Goal: Information Seeking & Learning: Find specific fact

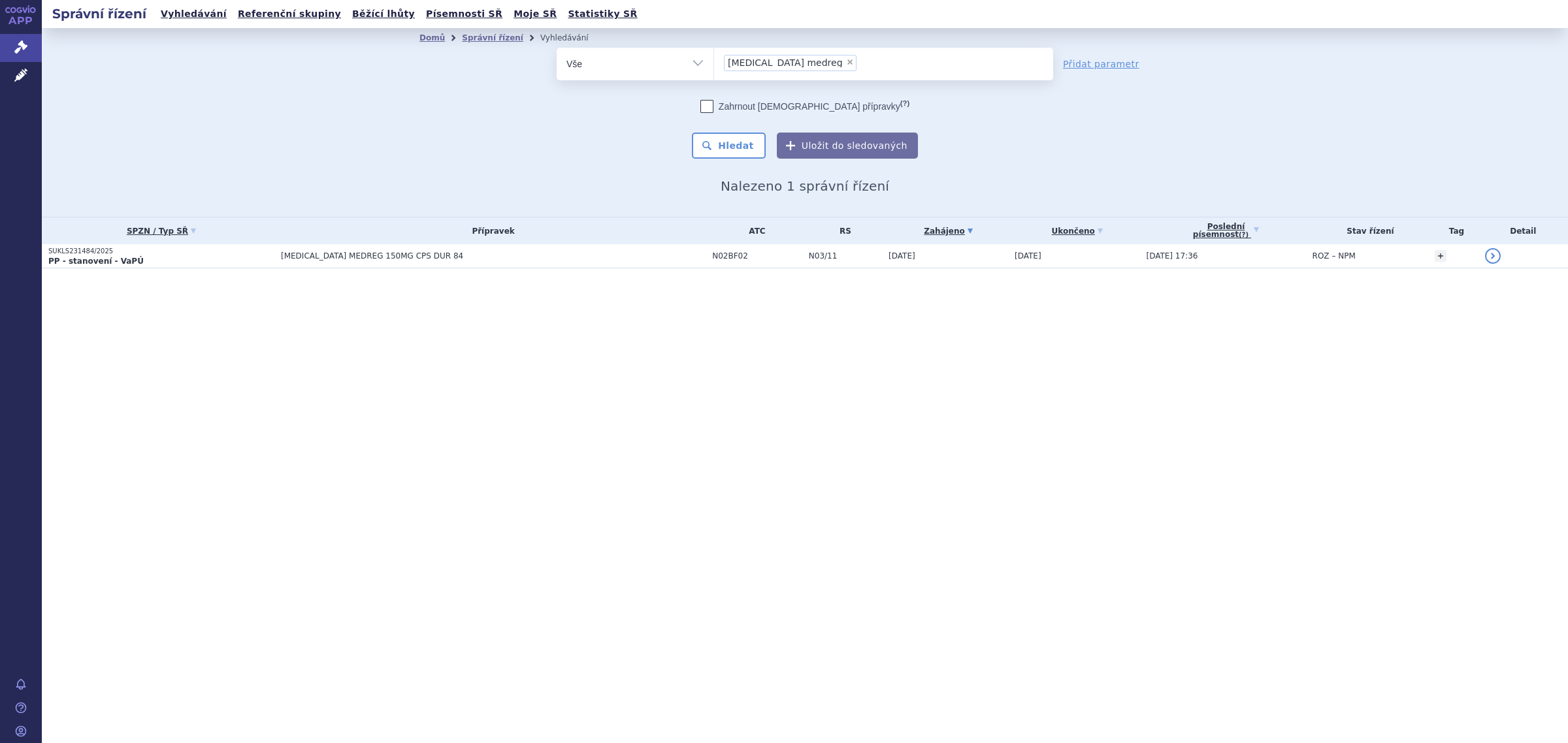
click at [846, 63] on span "×" at bounding box center [849, 61] width 8 height 8
click at [714, 63] on select "pregabalin medreg" at bounding box center [714, 63] width 1 height 33
select select
type input "pre"
type input "preg"
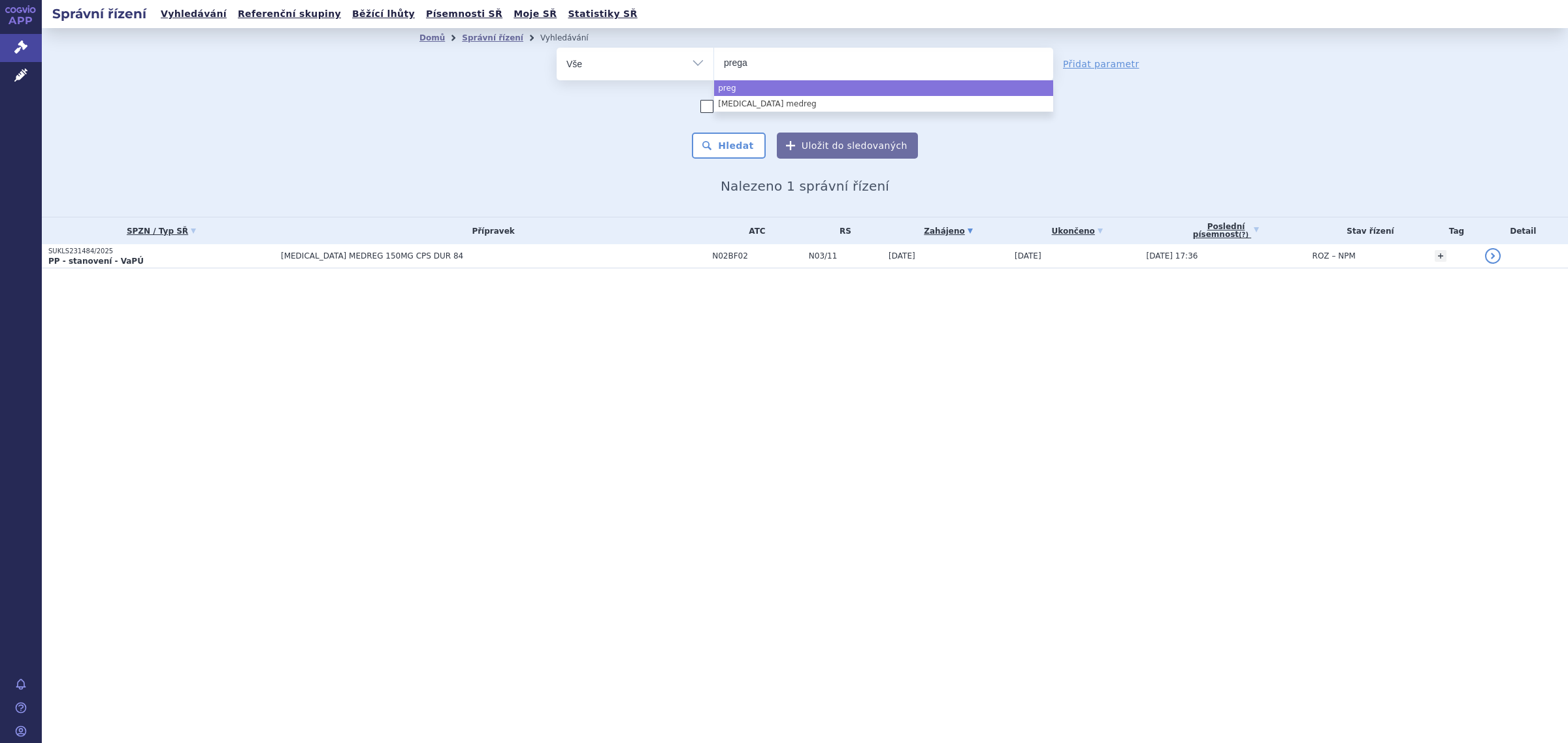
type input "pregab"
type input "pregabal"
type input "pregabalin"
type input "pregabalin zen"
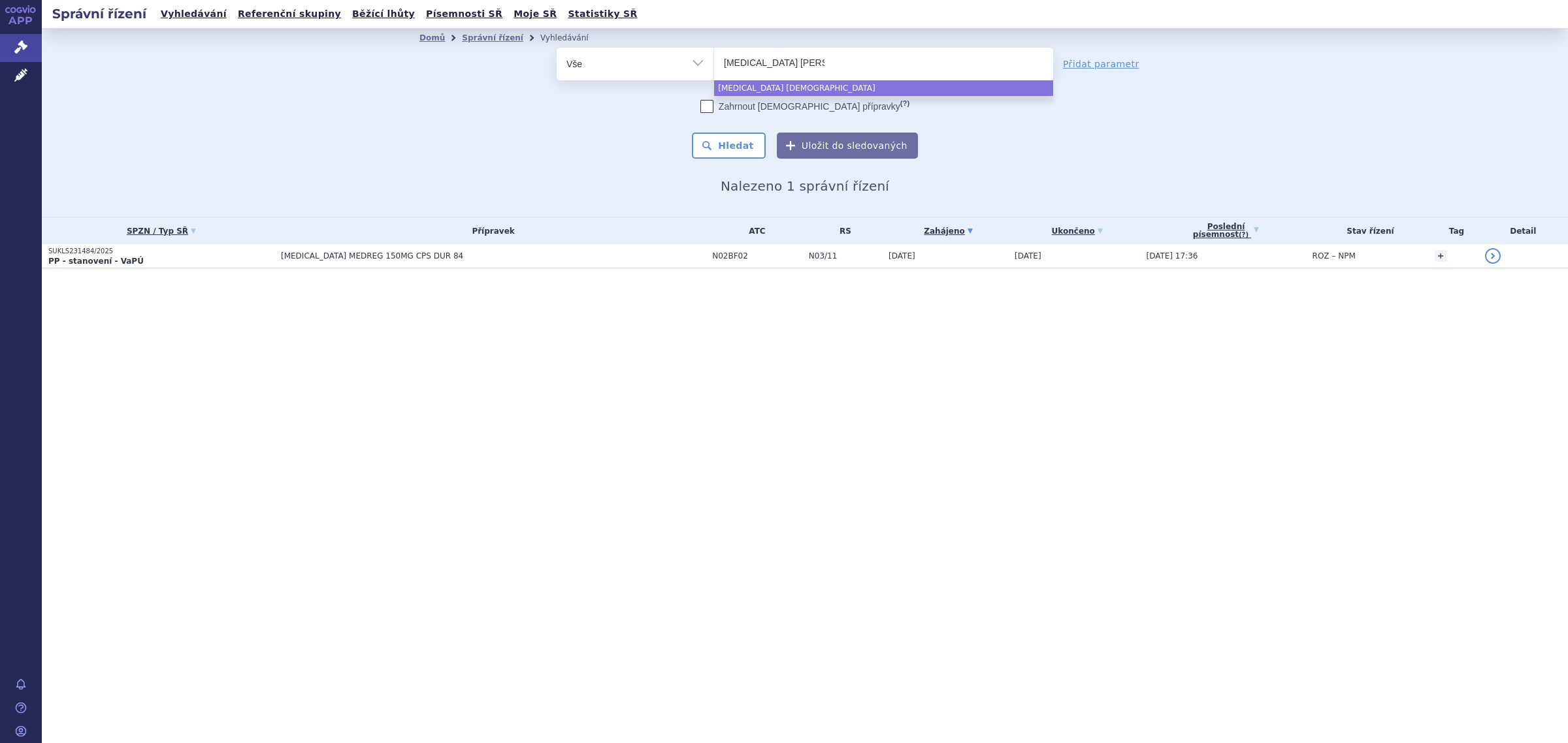
type input "pregabalin zenti"
type input "pregabalin zentiv"
type input "pregabalin zentiva"
select select "pregabalin zentiva"
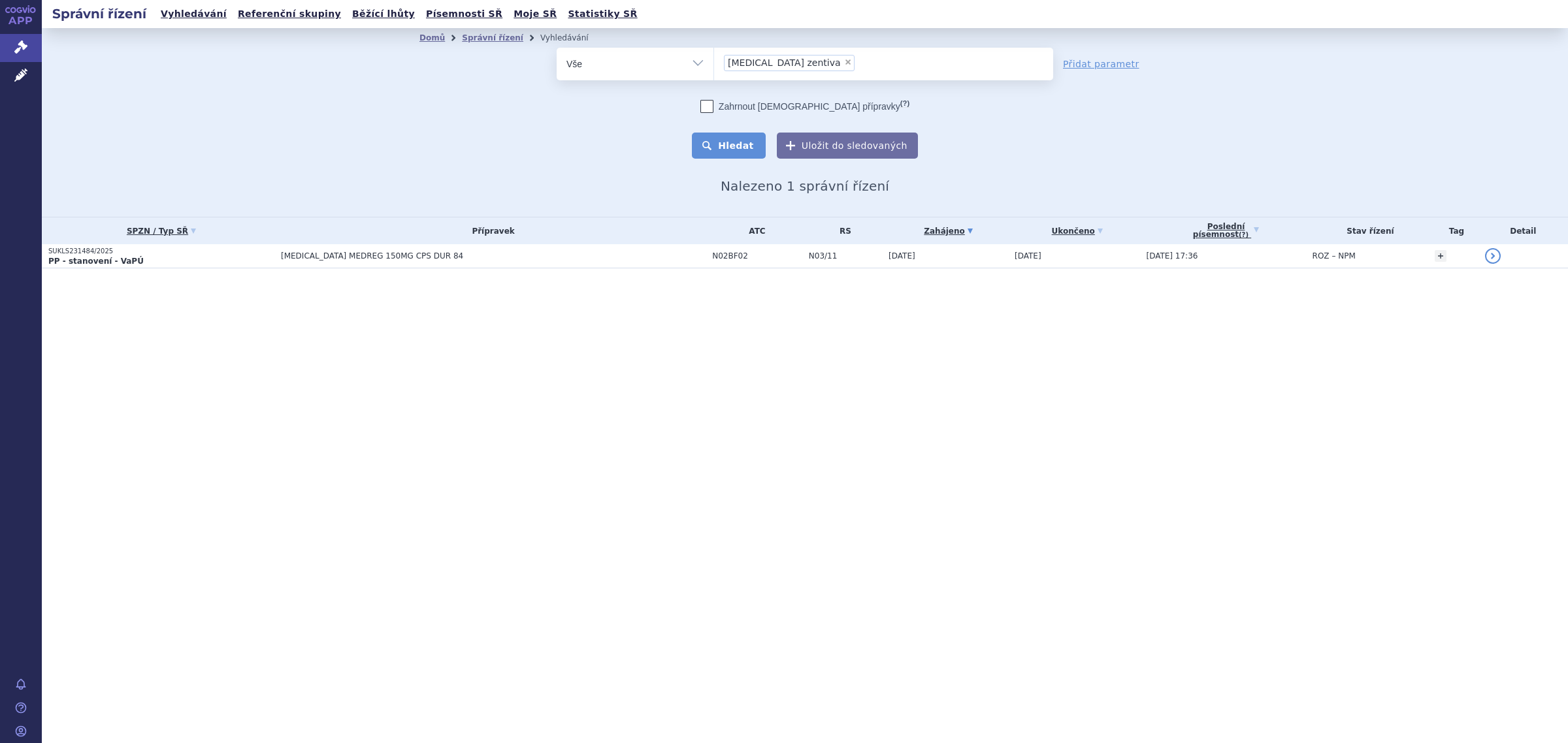
click at [758, 151] on button "Hledat" at bounding box center [728, 145] width 73 height 26
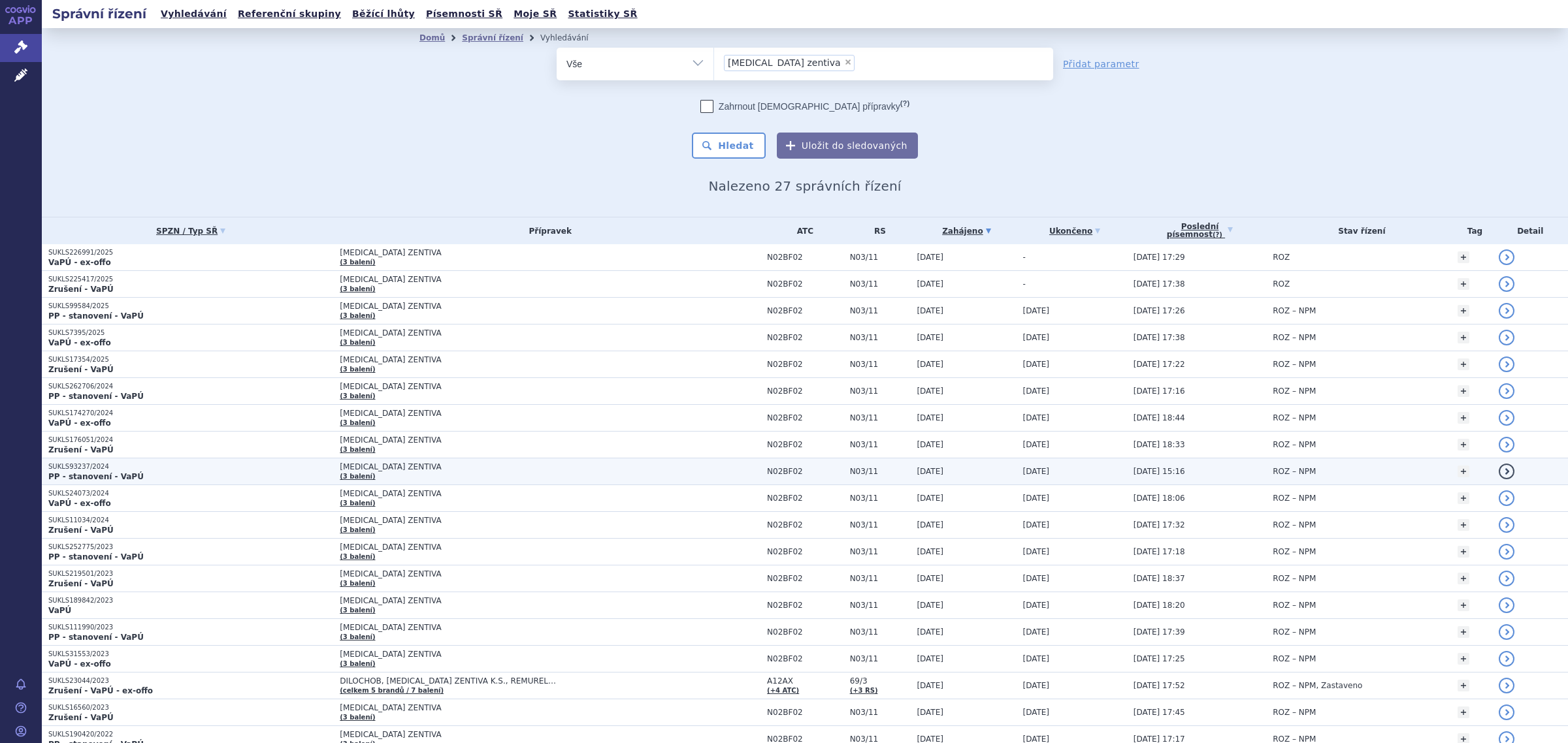
click at [373, 477] on td "PREGABALIN ZENTIVA (3 balení)" at bounding box center [547, 472] width 427 height 27
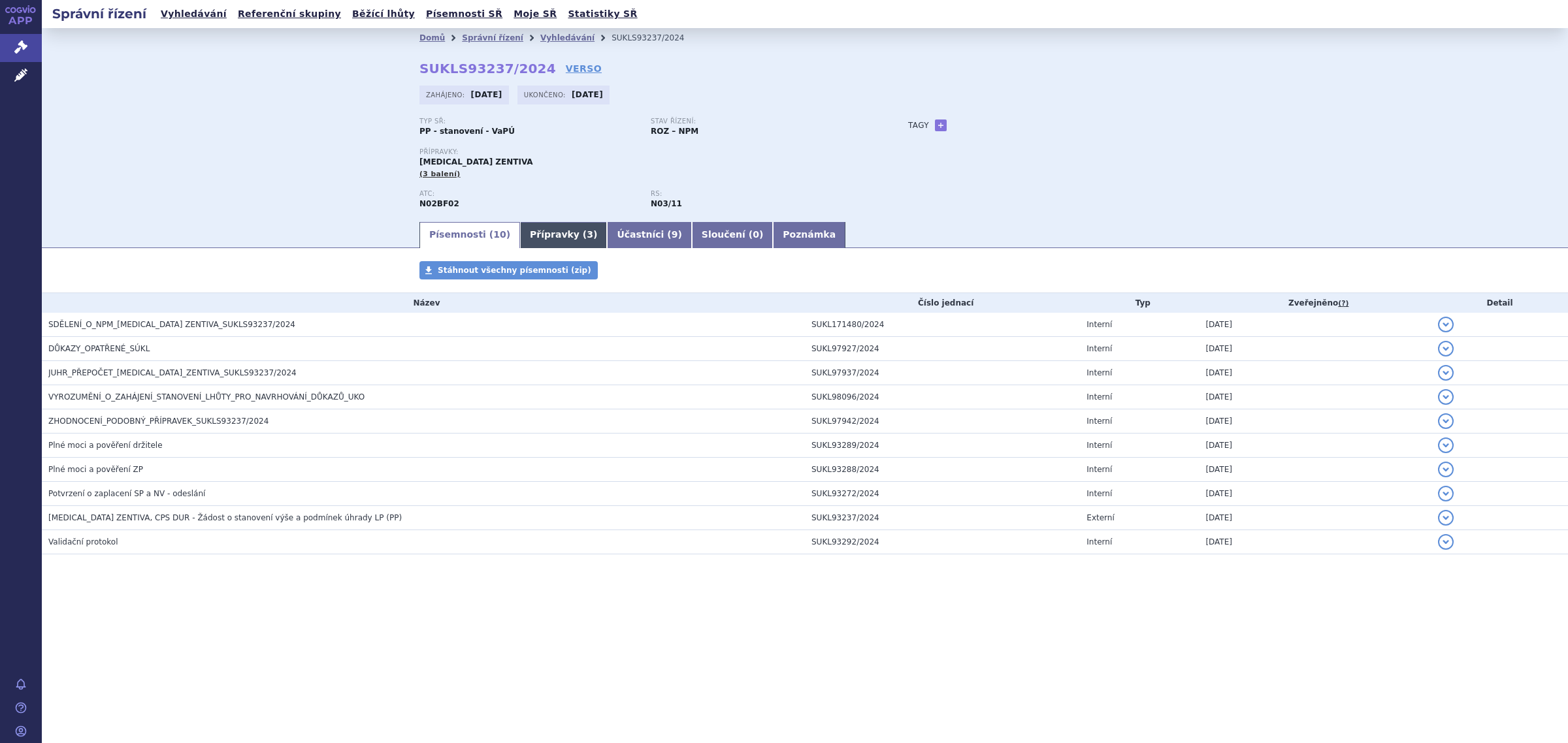
click at [520, 233] on link "Přípravky ( 3 )" at bounding box center [563, 235] width 87 height 26
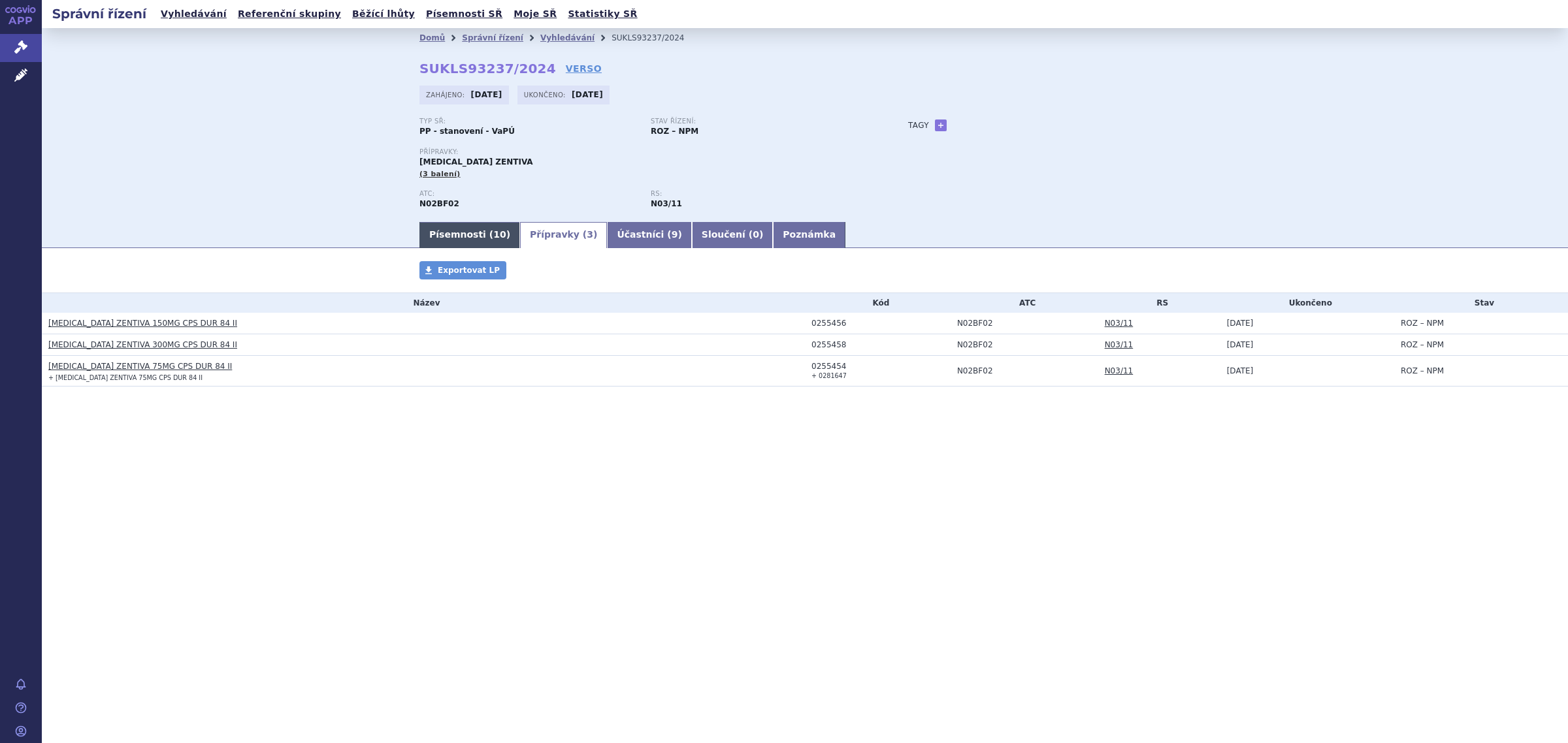
click at [424, 231] on link "Písemnosti ( 10 )" at bounding box center [469, 235] width 100 height 26
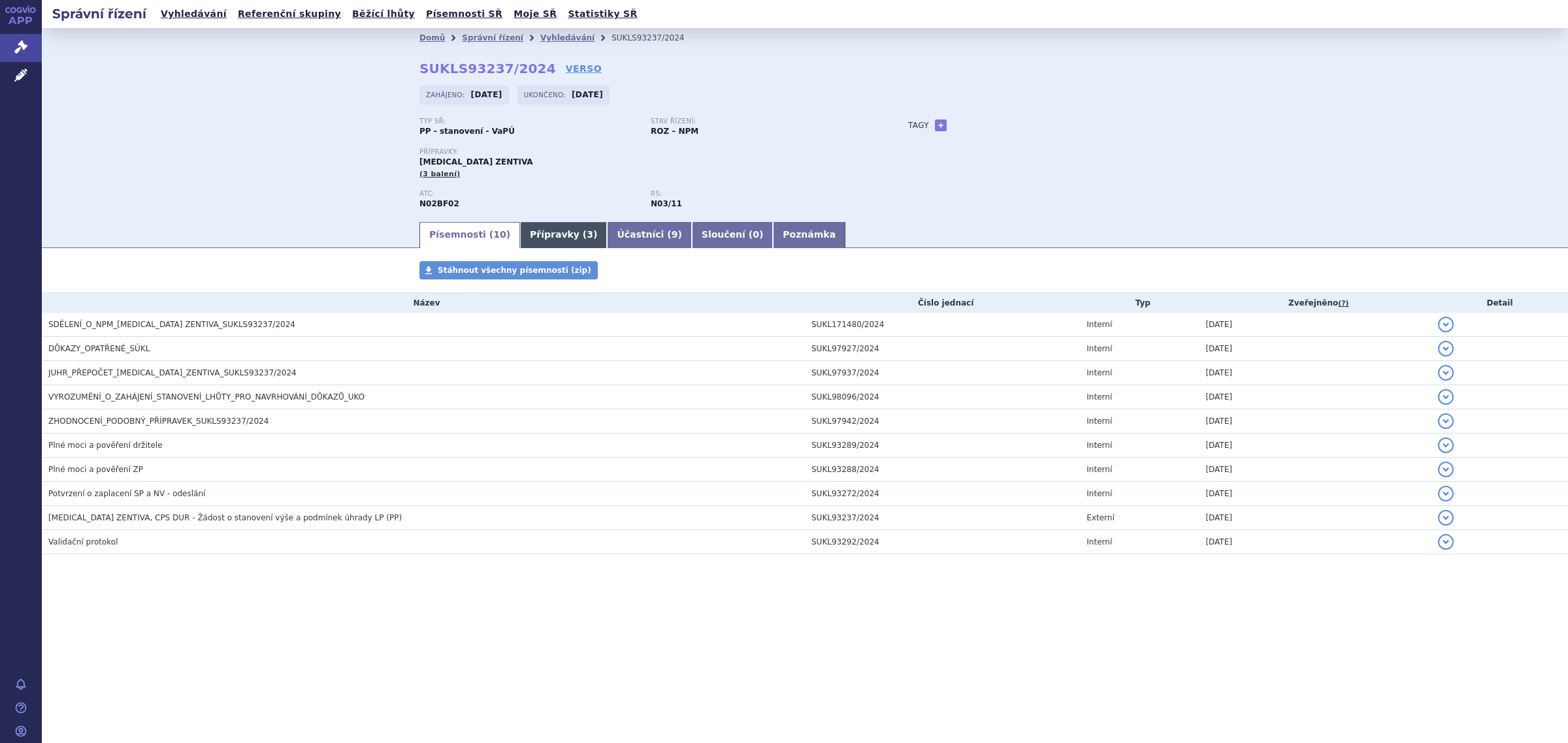
click at [537, 245] on link "Přípravky ( 3 )" at bounding box center [563, 235] width 87 height 26
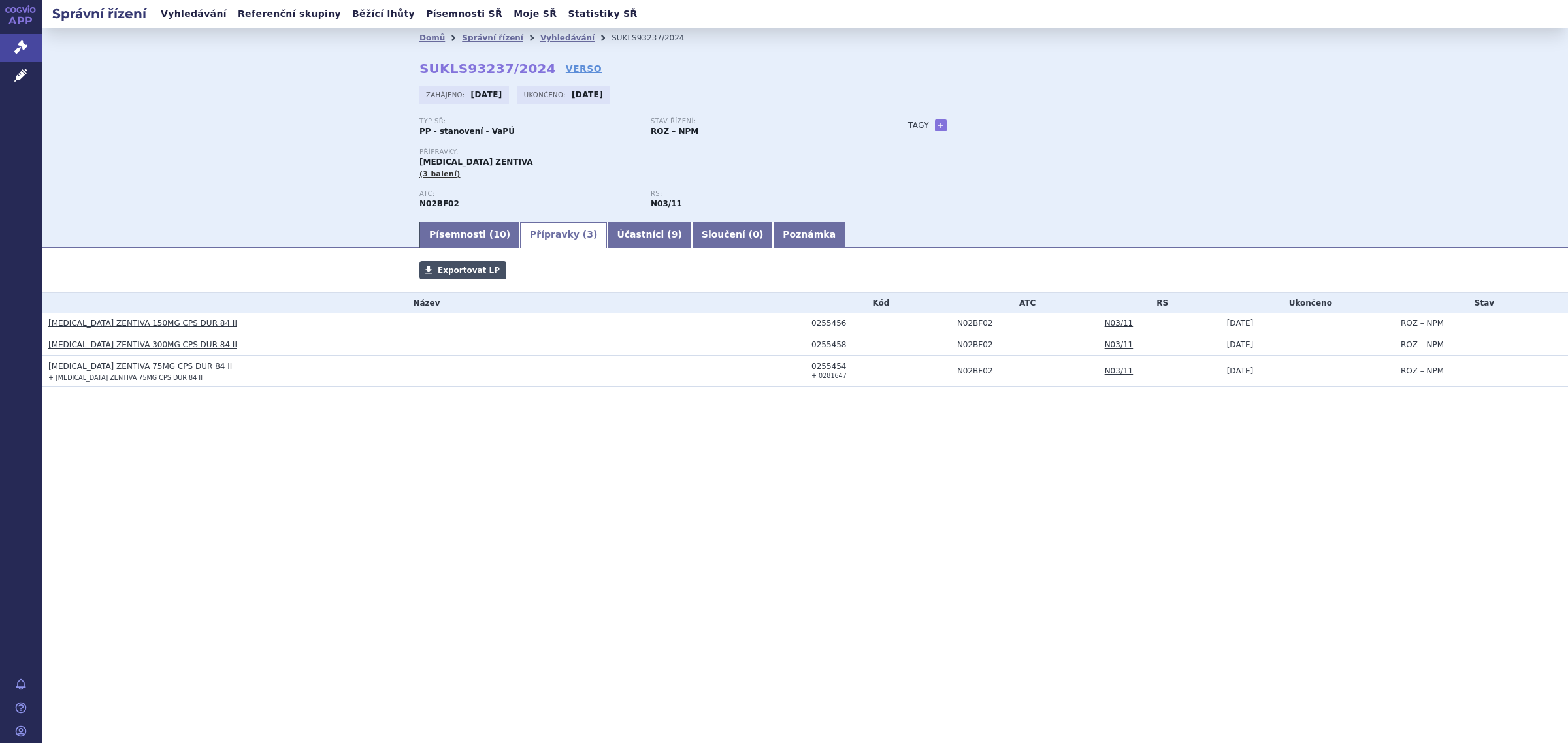
click at [479, 272] on span "Exportovat LP" at bounding box center [469, 270] width 62 height 10
